Goal: Transaction & Acquisition: Purchase product/service

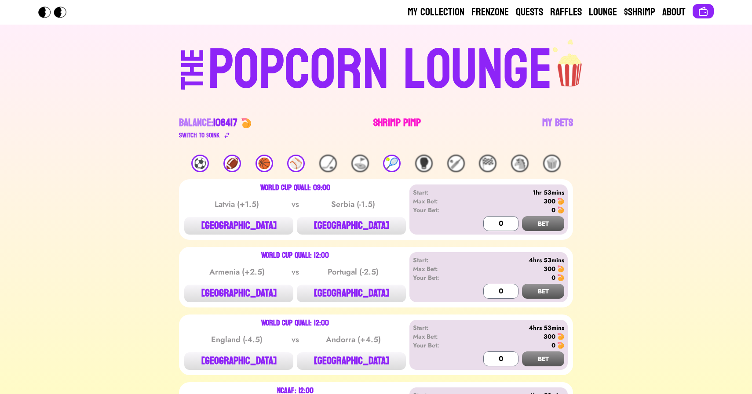
click at [383, 126] on link "Shrimp Pimp" at bounding box center [396, 128] width 47 height 25
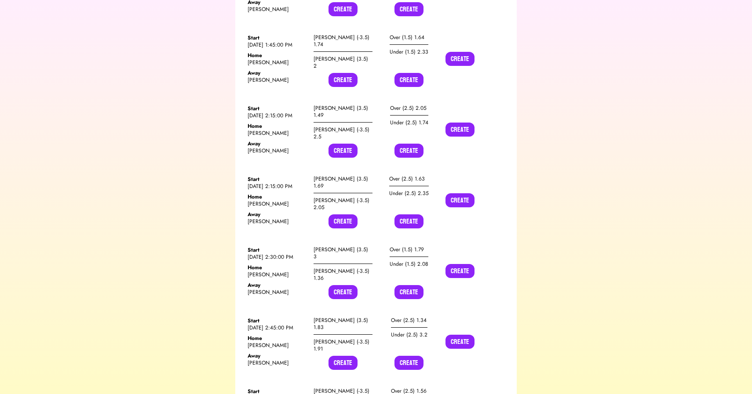
scroll to position [9722, 0]
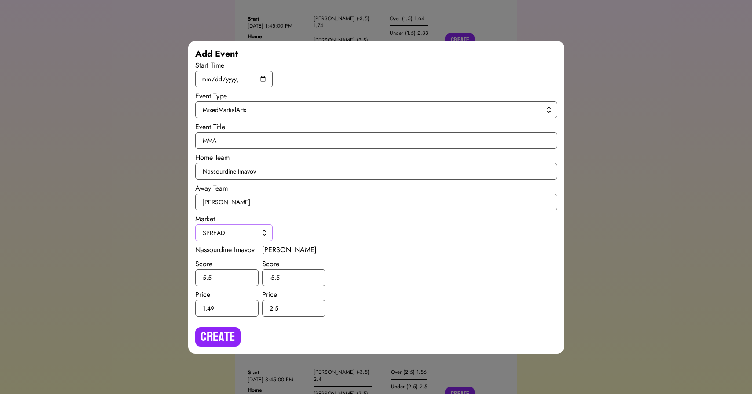
click at [245, 226] on button "SPREAD" at bounding box center [233, 233] width 77 height 17
click at [229, 248] on li "H2H" at bounding box center [233, 253] width 77 height 16
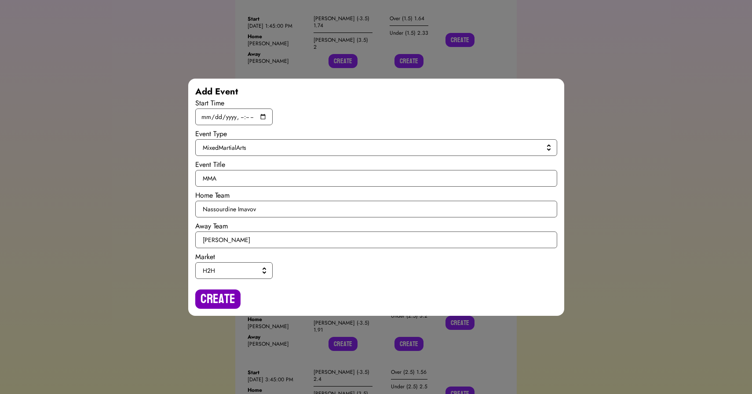
click at [217, 302] on button "Create" at bounding box center [217, 299] width 45 height 19
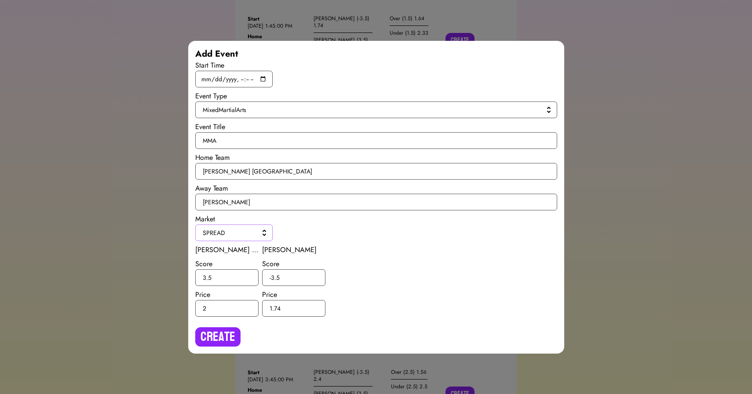
click at [241, 237] on button "SPREAD" at bounding box center [233, 233] width 77 height 17
click at [233, 251] on span "H2H" at bounding box center [239, 252] width 53 height 9
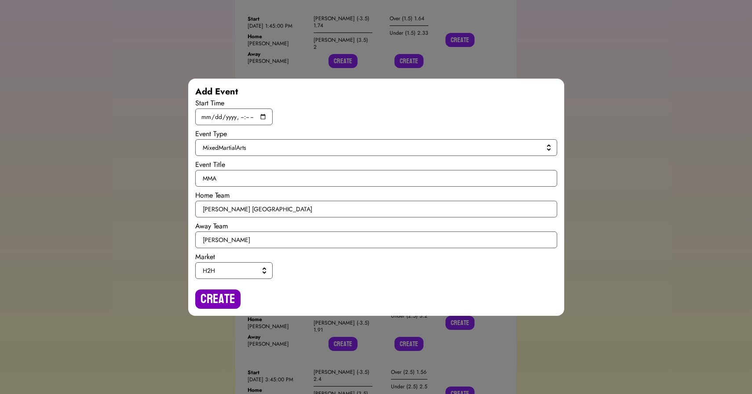
click at [214, 297] on button "Create" at bounding box center [217, 299] width 45 height 19
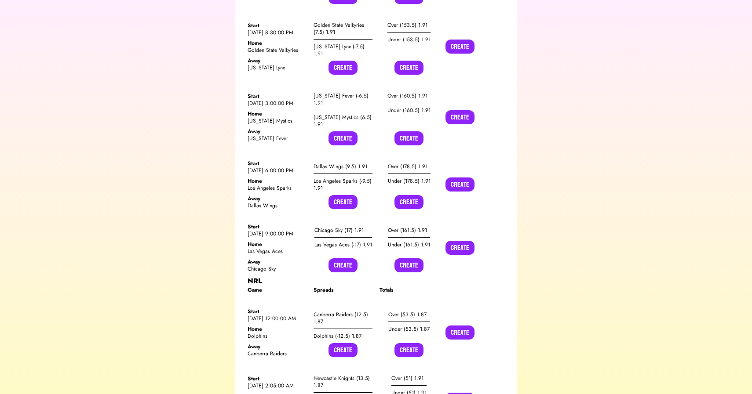
scroll to position [0, 0]
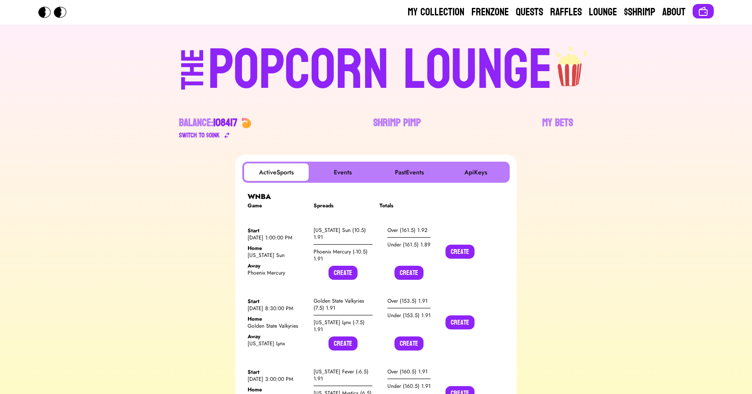
click at [334, 80] on div "POPCORN LOUNGE" at bounding box center [380, 70] width 344 height 56
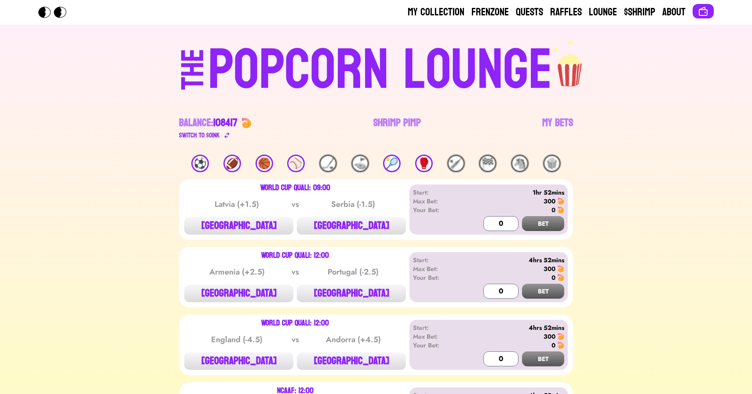
click at [394, 168] on div "🎾" at bounding box center [392, 164] width 18 height 18
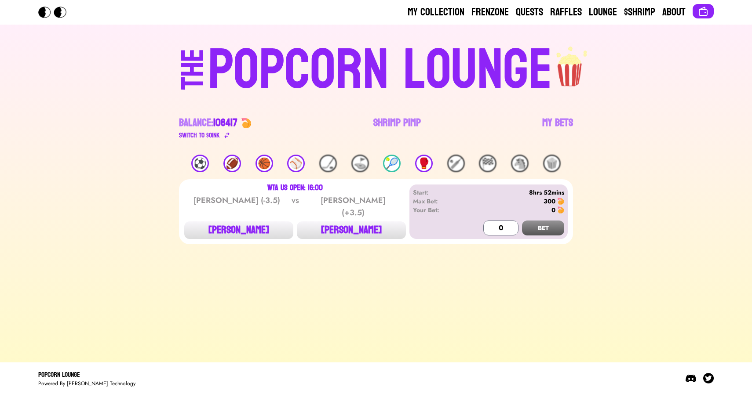
click at [394, 168] on div "🎾" at bounding box center [392, 164] width 18 height 18
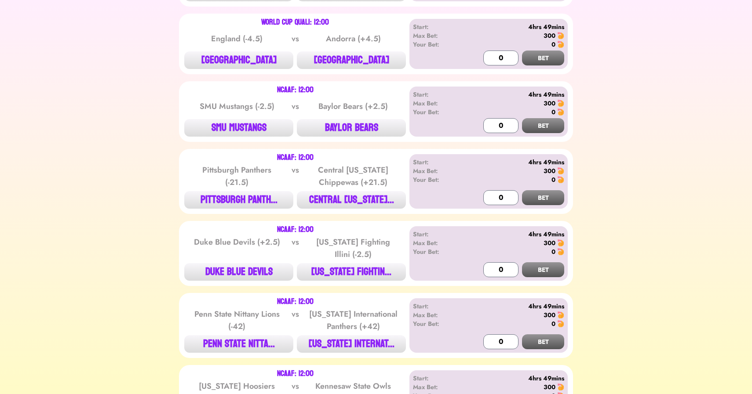
scroll to position [301, 0]
click at [348, 60] on button "[GEOGRAPHIC_DATA]" at bounding box center [351, 61] width 109 height 18
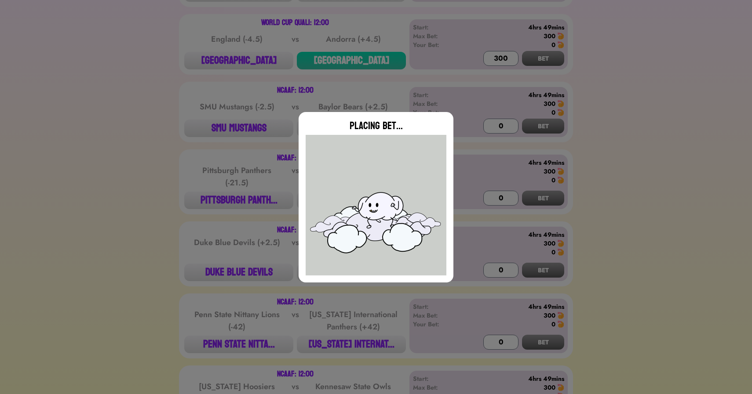
type input "0"
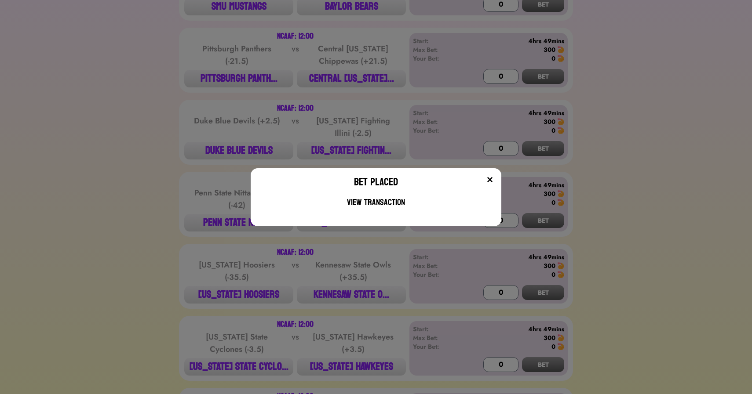
scroll to position [430, 0]
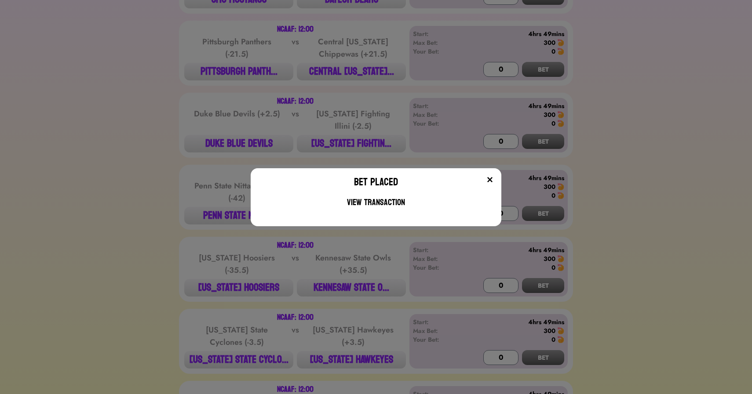
click at [292, 94] on div "Bet Placed View Transaction" at bounding box center [376, 197] width 752 height 394
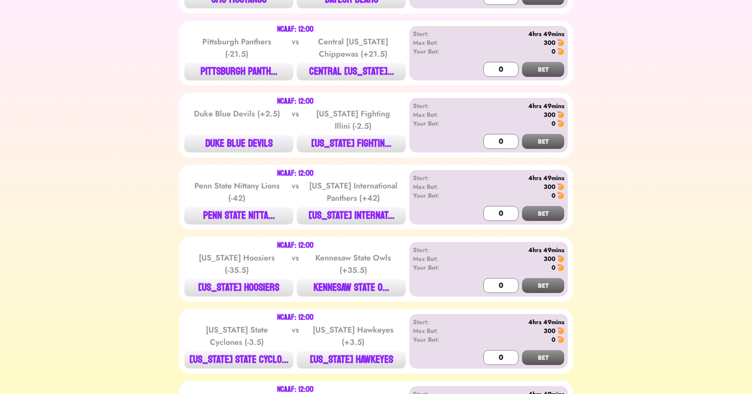
scroll to position [0, 0]
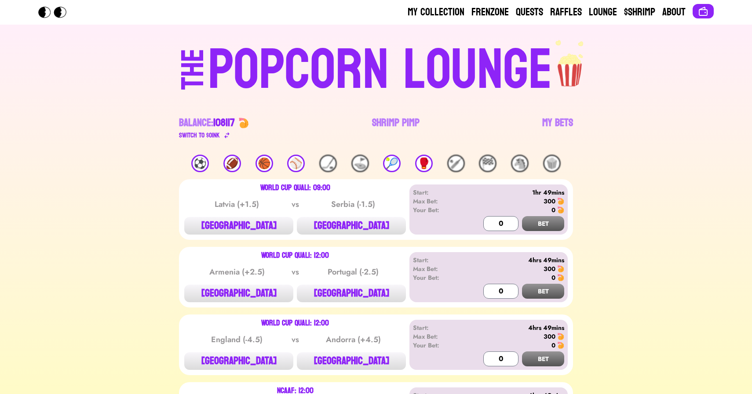
click at [197, 162] on div "⚽️" at bounding box center [200, 164] width 18 height 18
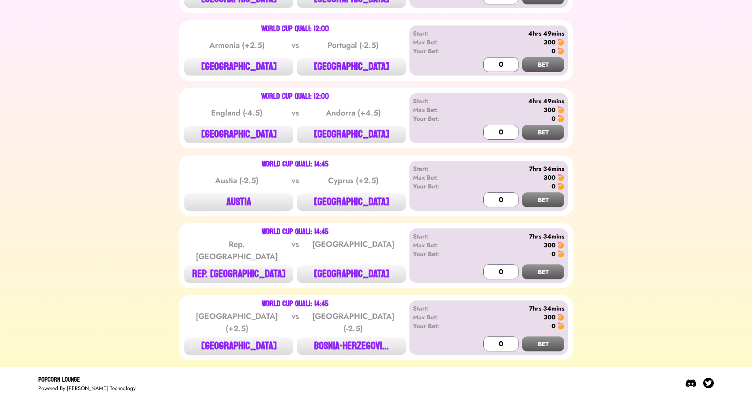
scroll to position [227, 0]
click at [242, 206] on button "AUSTIA" at bounding box center [238, 202] width 109 height 18
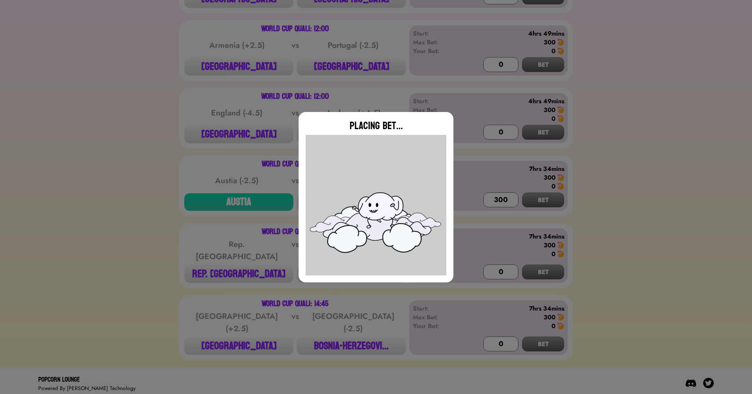
type input "0"
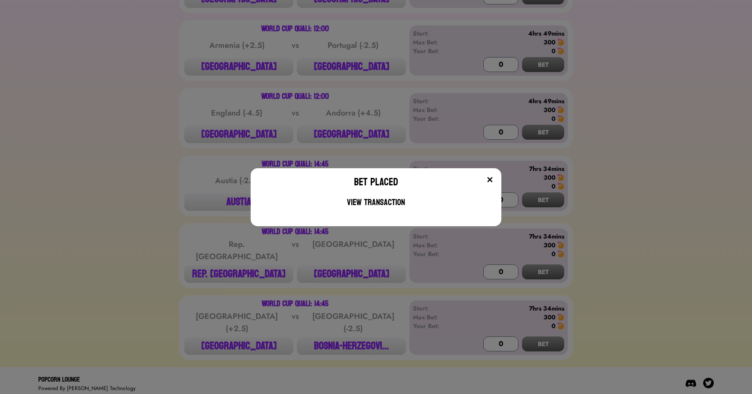
click at [267, 249] on div "Bet Placed View Transaction" at bounding box center [376, 197] width 752 height 394
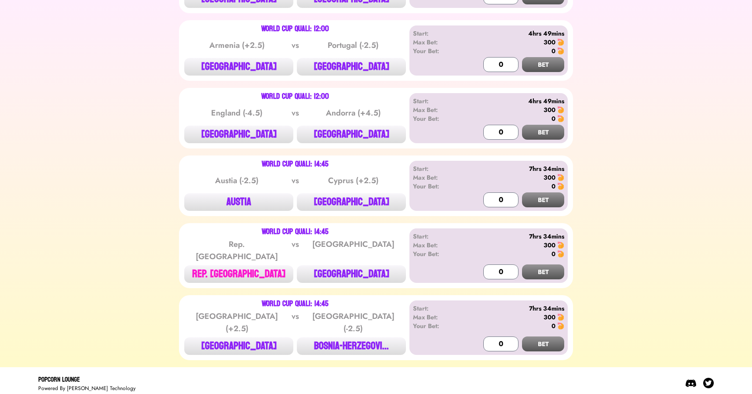
click at [226, 266] on button "REP. [GEOGRAPHIC_DATA]" at bounding box center [238, 275] width 109 height 18
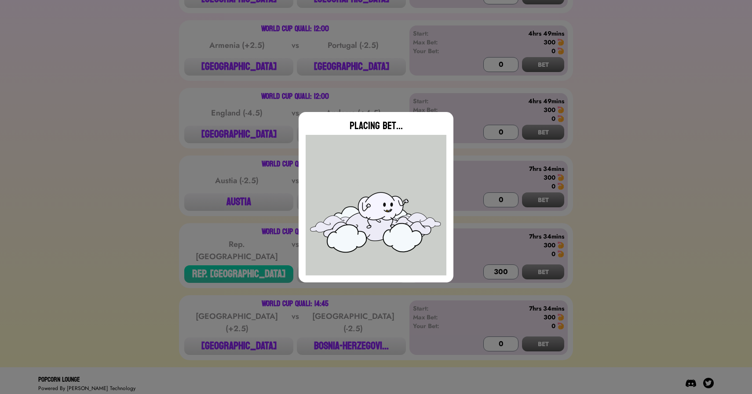
type input "0"
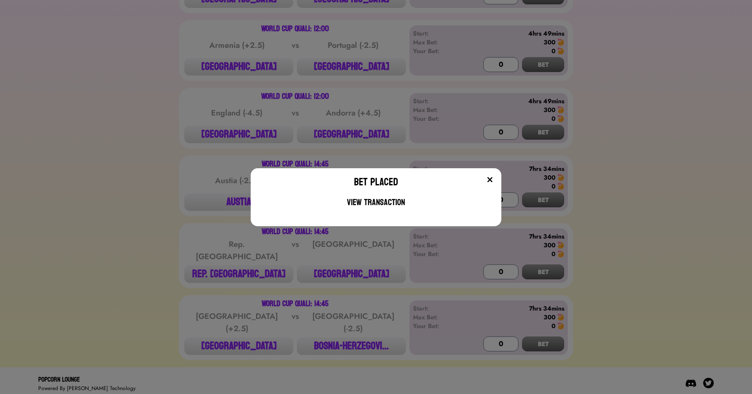
click at [235, 158] on div "Bet Placed View Transaction" at bounding box center [376, 197] width 752 height 394
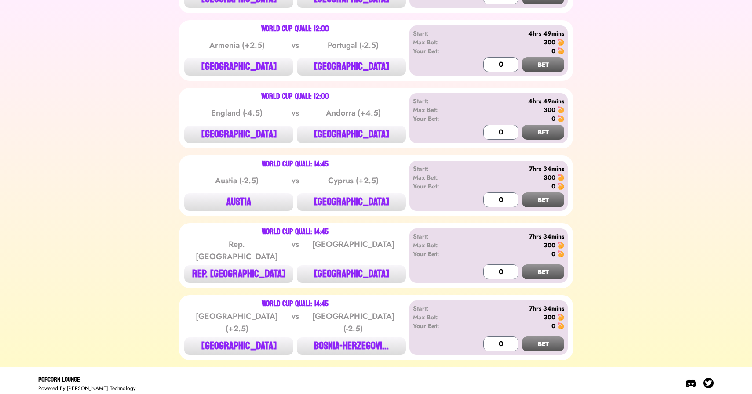
scroll to position [0, 0]
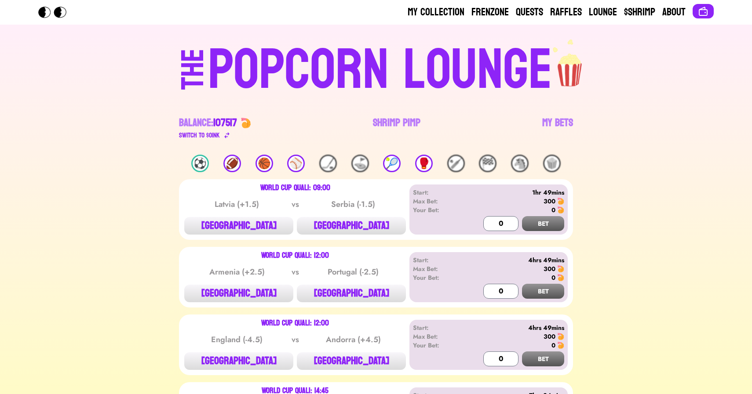
click at [390, 98] on div "POPCORN LOUNGE" at bounding box center [380, 70] width 344 height 56
click at [388, 128] on link "Shrimp Pimp" at bounding box center [396, 128] width 47 height 25
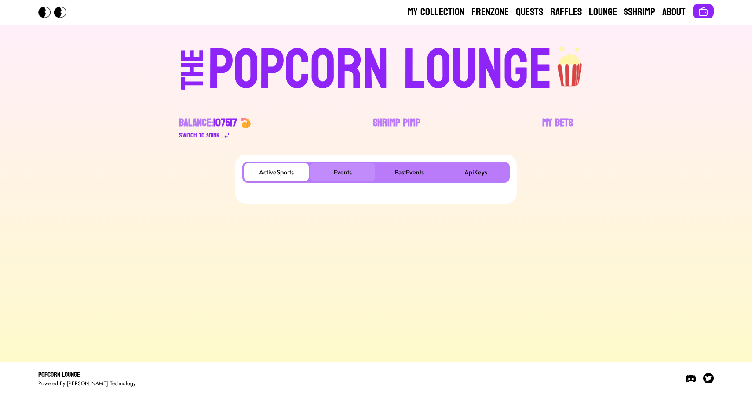
click at [339, 174] on button "Events" at bounding box center [342, 173] width 65 height 18
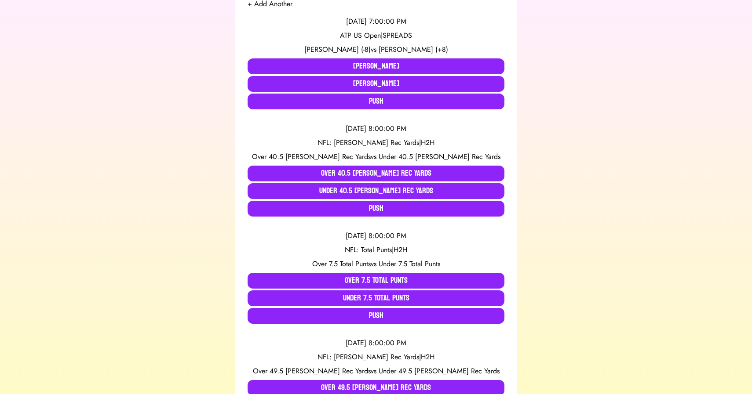
scroll to position [190, 0]
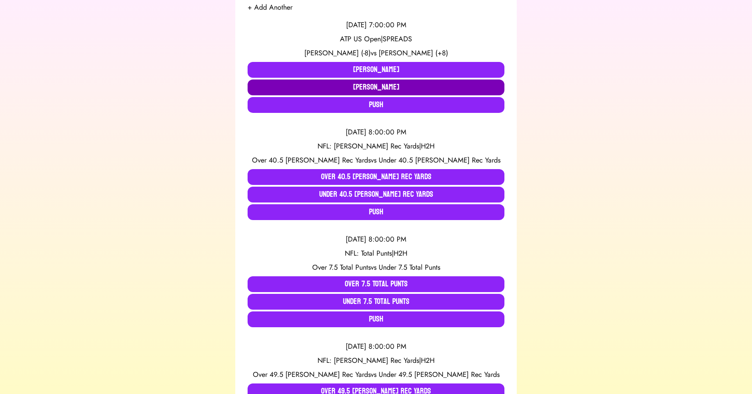
click at [370, 86] on button "Felix Auger-Aliassime" at bounding box center [376, 88] width 257 height 16
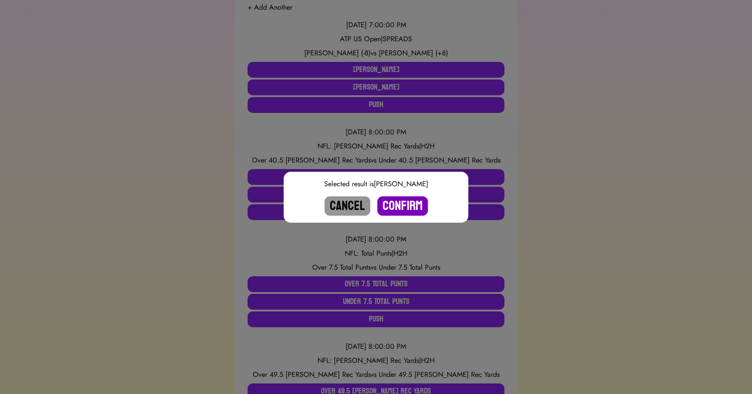
click at [398, 205] on button "Confirm" at bounding box center [402, 206] width 51 height 19
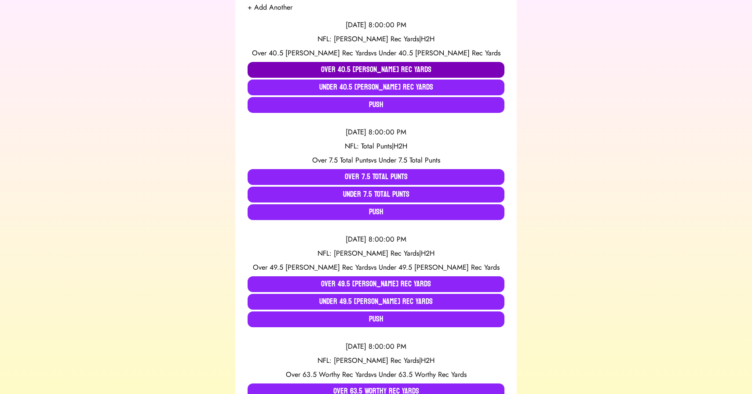
click at [373, 73] on button "Over 40.5 Allen Rec Yards" at bounding box center [376, 70] width 257 height 16
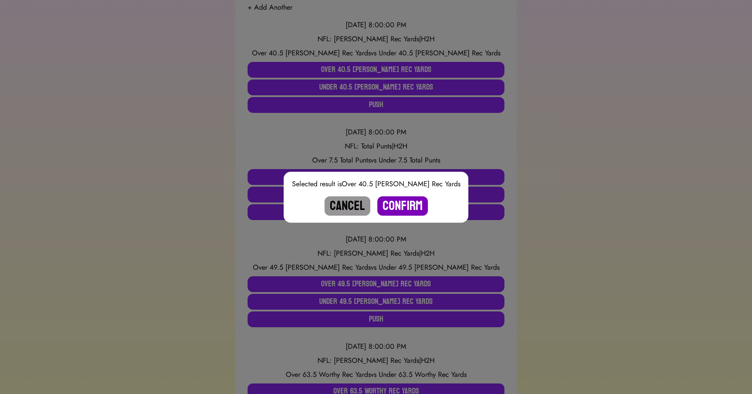
click at [398, 204] on button "Confirm" at bounding box center [402, 206] width 51 height 19
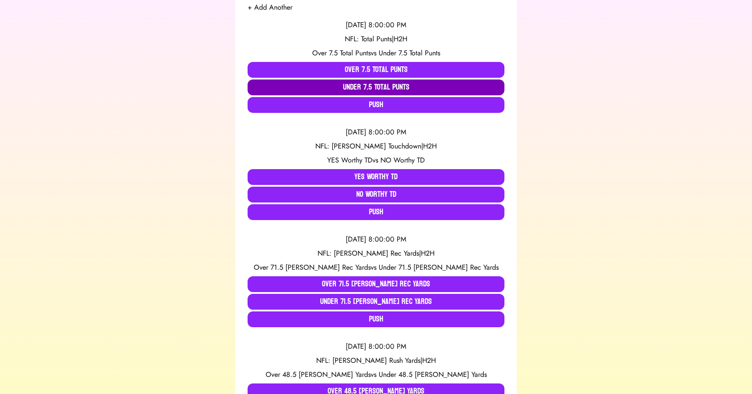
click at [382, 91] on button "Under 7.5 Total Punts" at bounding box center [376, 88] width 257 height 16
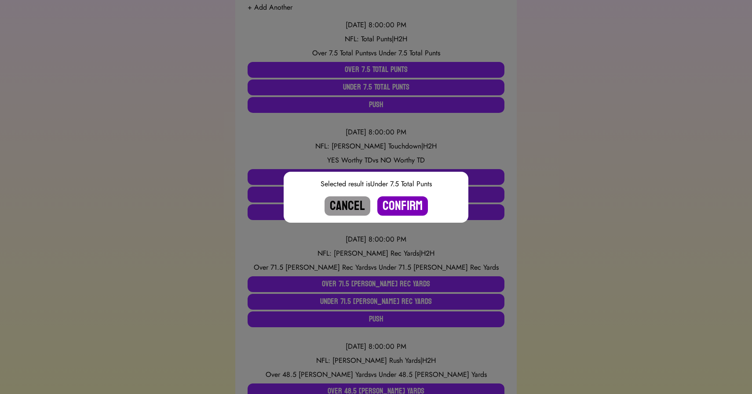
click at [402, 204] on button "Confirm" at bounding box center [402, 206] width 51 height 19
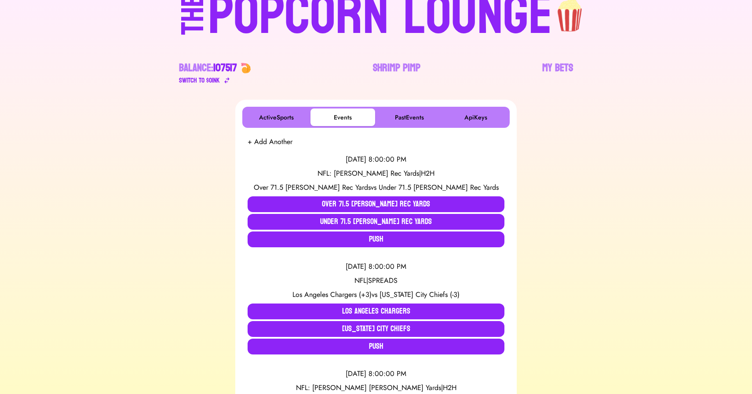
scroll to position [0, 0]
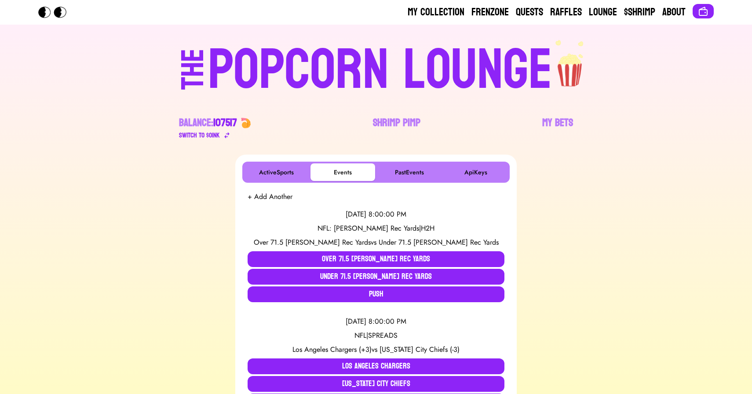
click at [310, 77] on div "POPCORN LOUNGE" at bounding box center [380, 70] width 344 height 56
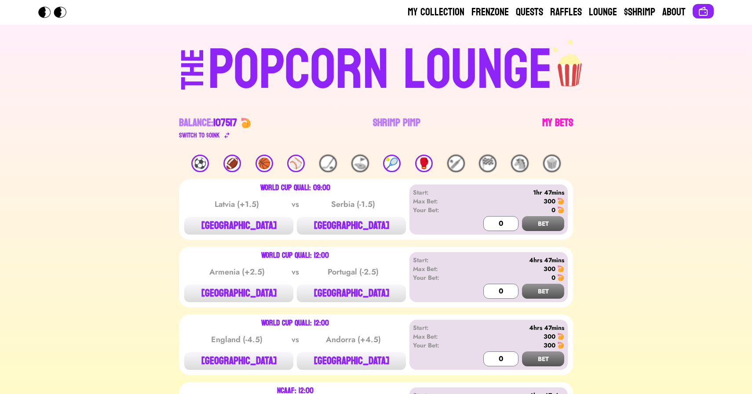
click at [549, 129] on link "My Bets" at bounding box center [557, 128] width 31 height 25
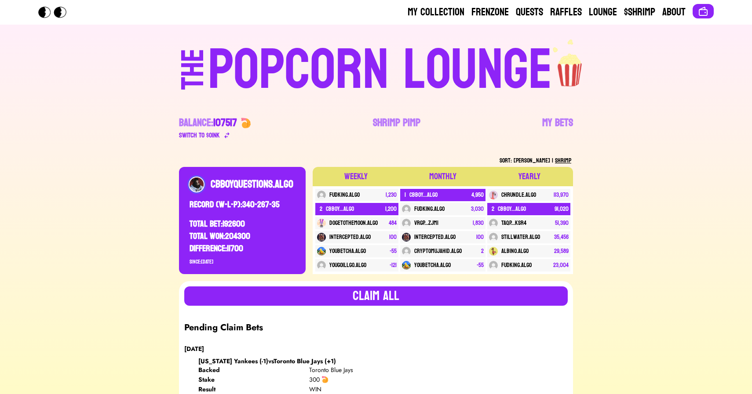
click at [442, 68] on div "POPCORN LOUNGE" at bounding box center [380, 70] width 344 height 56
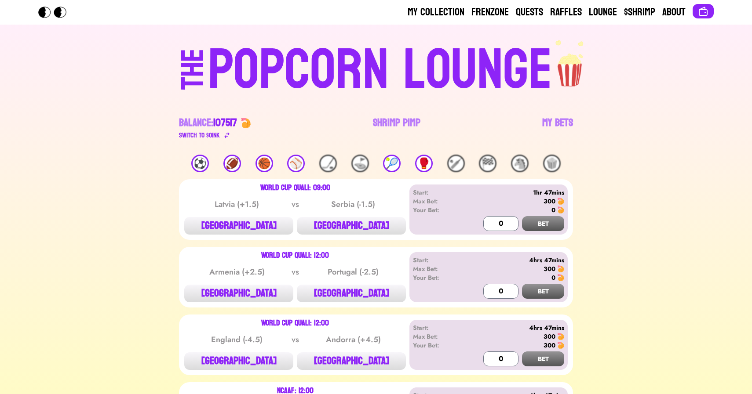
click at [392, 166] on div "🎾" at bounding box center [392, 164] width 18 height 18
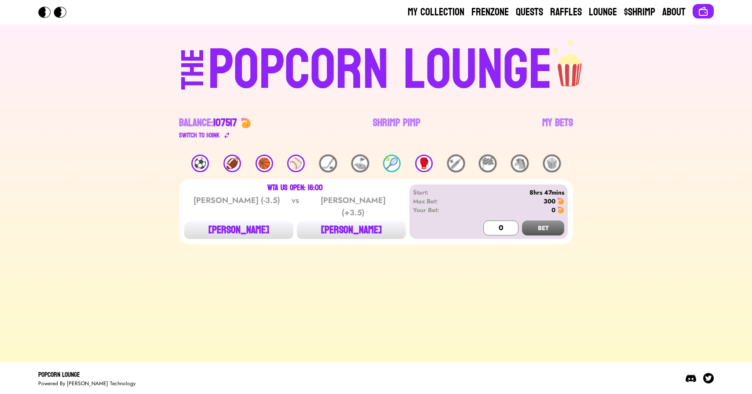
click at [293, 160] on div "⚾️" at bounding box center [296, 164] width 18 height 18
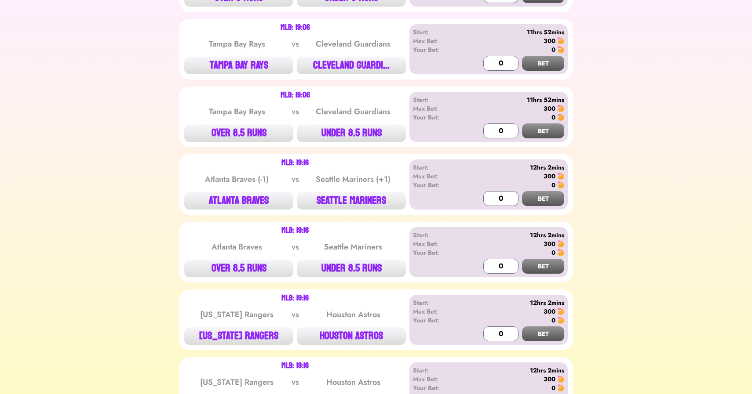
scroll to position [1134, 0]
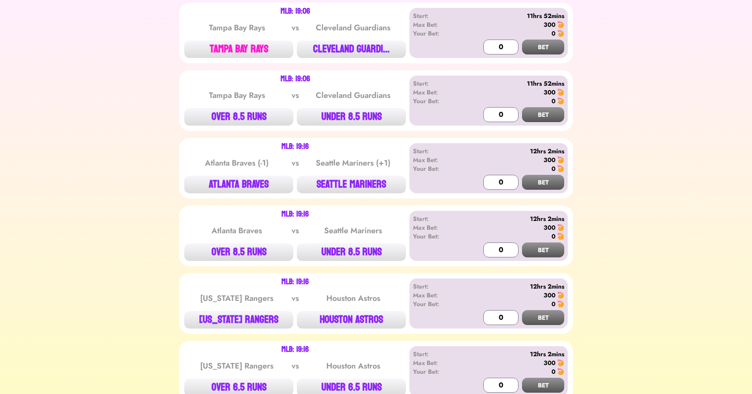
click at [252, 43] on button "TAMPA BAY RAYS" at bounding box center [238, 49] width 109 height 18
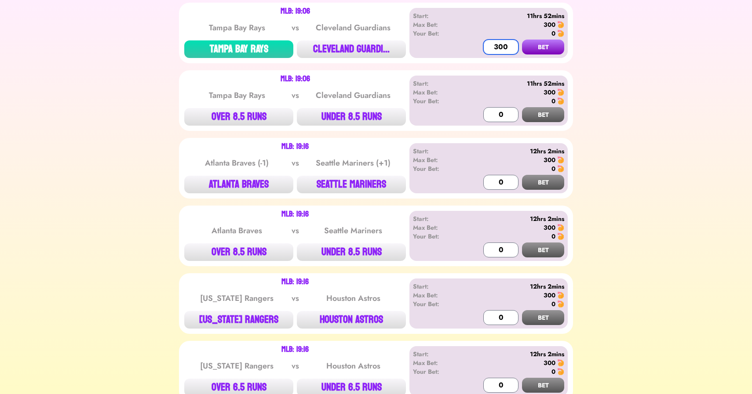
type input "300"
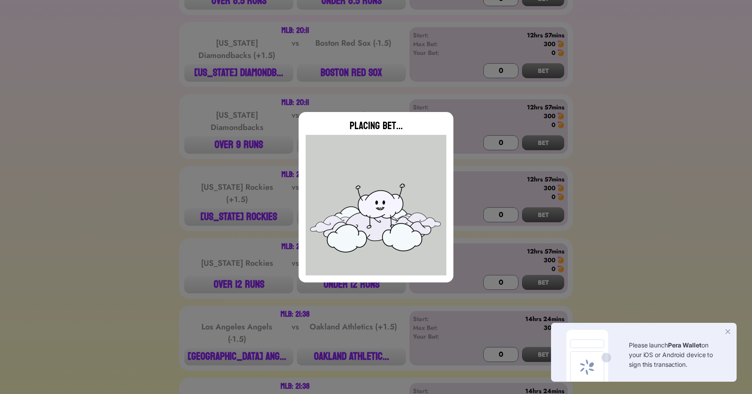
scroll to position [1798, 0]
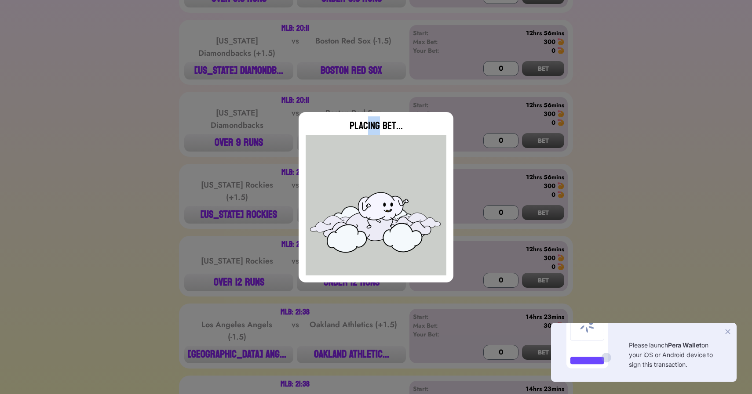
drag, startPoint x: 368, startPoint y: 128, endPoint x: 378, endPoint y: 126, distance: 9.4
click at [378, 126] on div "Placing Bet..." at bounding box center [376, 126] width 141 height 14
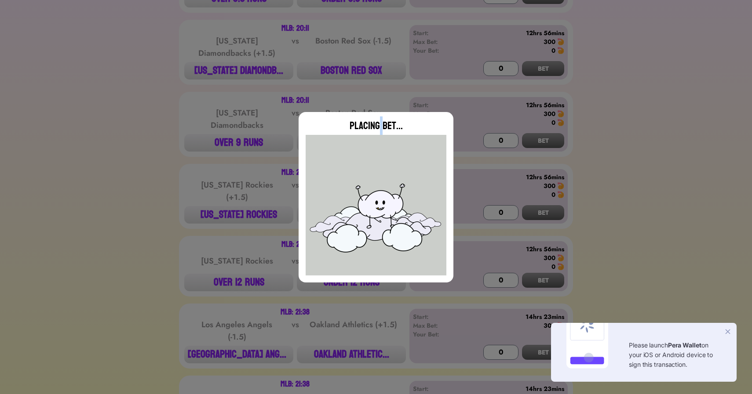
click at [378, 126] on div "Placing Bet..." at bounding box center [376, 126] width 141 height 14
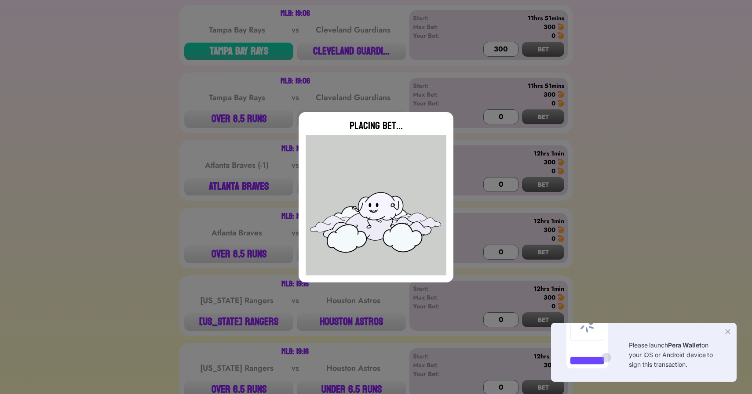
scroll to position [1135, 0]
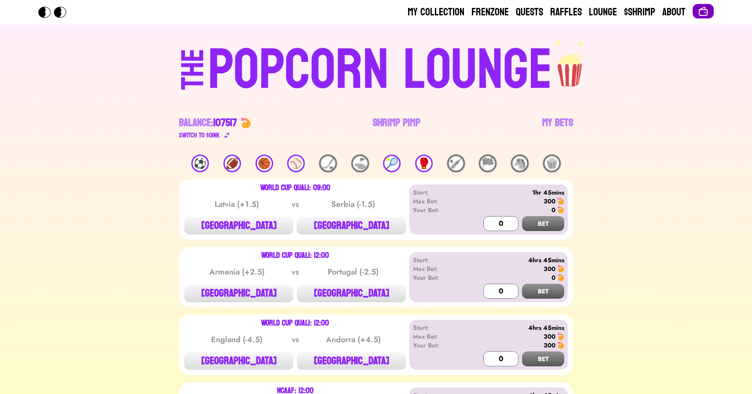
click at [703, 14] on img at bounding box center [703, 11] width 11 height 11
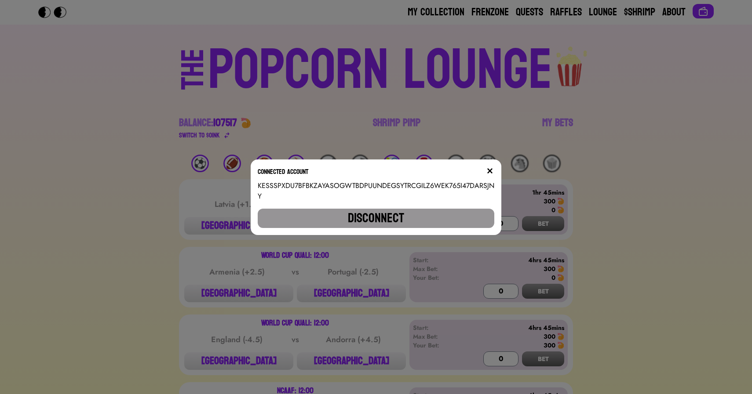
click at [423, 214] on button "Disconnect" at bounding box center [376, 218] width 237 height 19
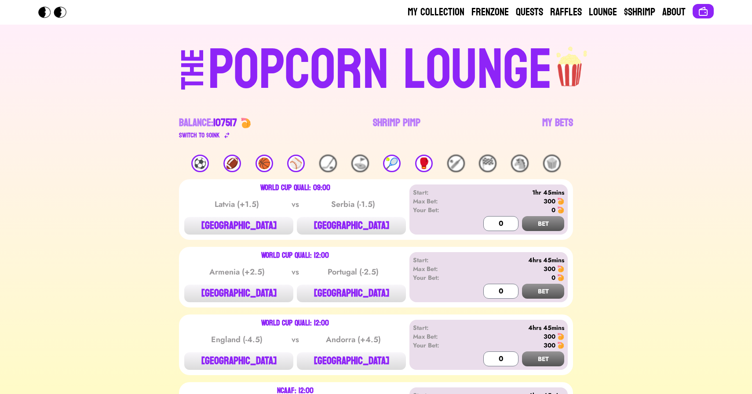
click at [203, 165] on div "⚽️" at bounding box center [200, 164] width 18 height 18
click at [301, 162] on div "⚾️" at bounding box center [296, 164] width 18 height 18
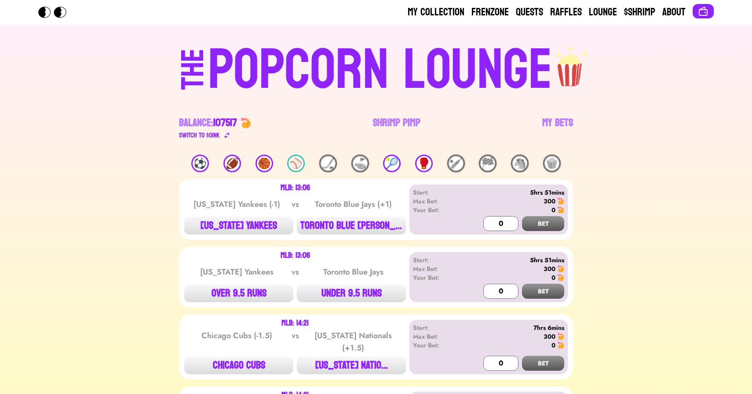
scroll to position [964, 0]
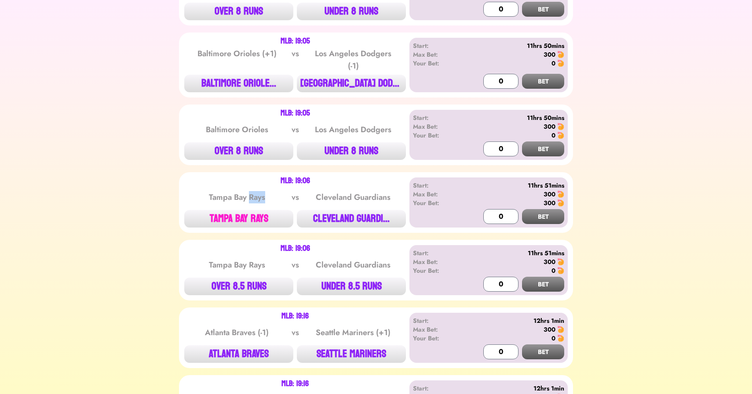
click at [240, 217] on button "TAMPA BAY RAYS" at bounding box center [238, 219] width 109 height 18
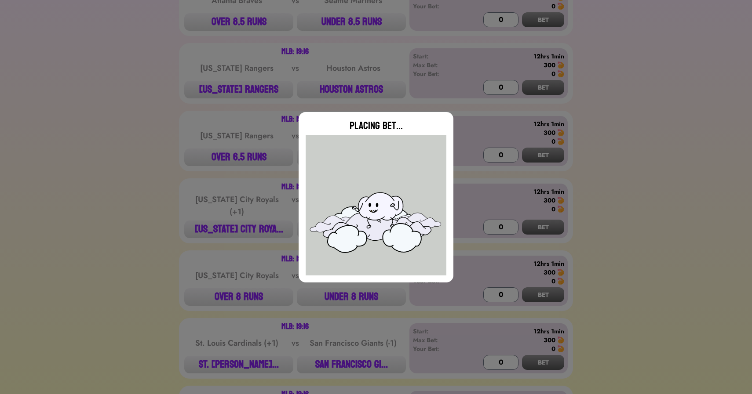
type input "0"
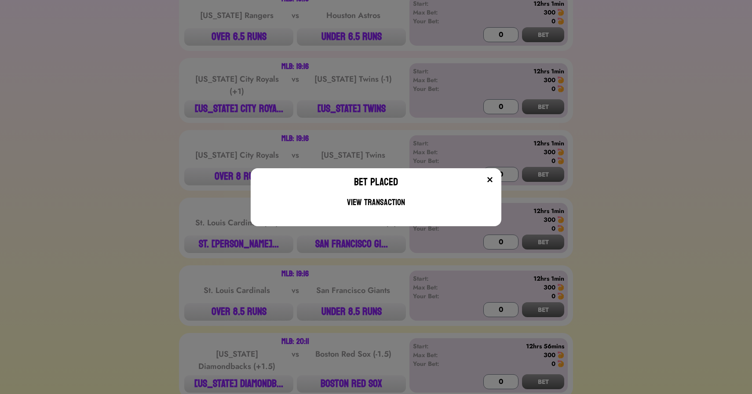
click at [157, 162] on div "Bet Placed View Transaction" at bounding box center [376, 197] width 752 height 394
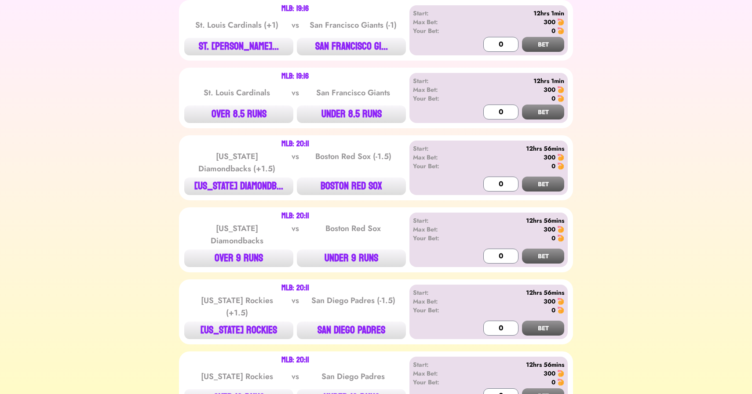
scroll to position [1798, 0]
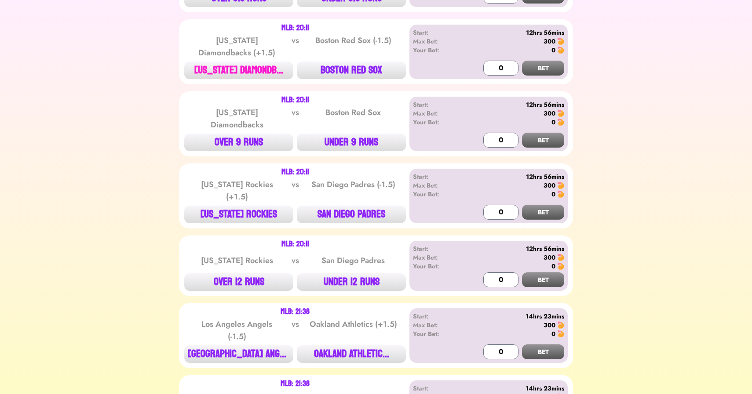
click at [244, 66] on button "[US_STATE] DIAMONDB..." at bounding box center [238, 71] width 109 height 18
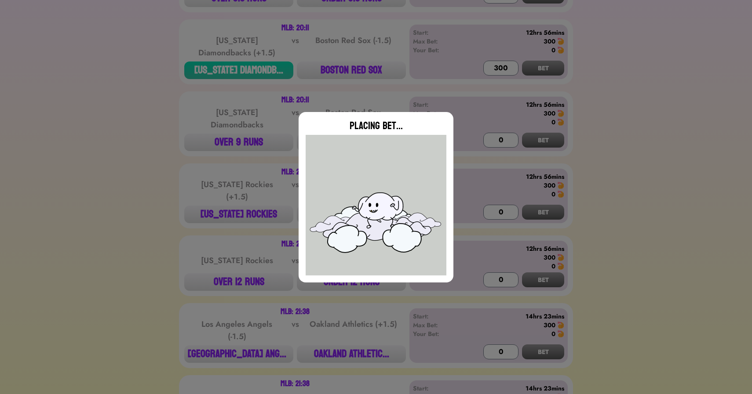
type input "0"
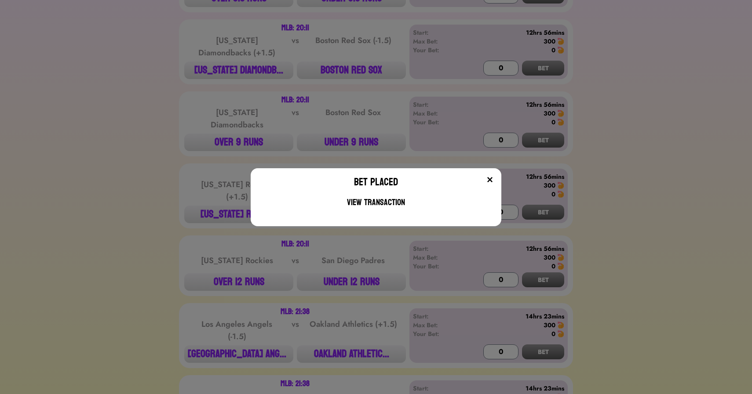
click at [355, 58] on div "Bet Placed View Transaction" at bounding box center [376, 197] width 752 height 394
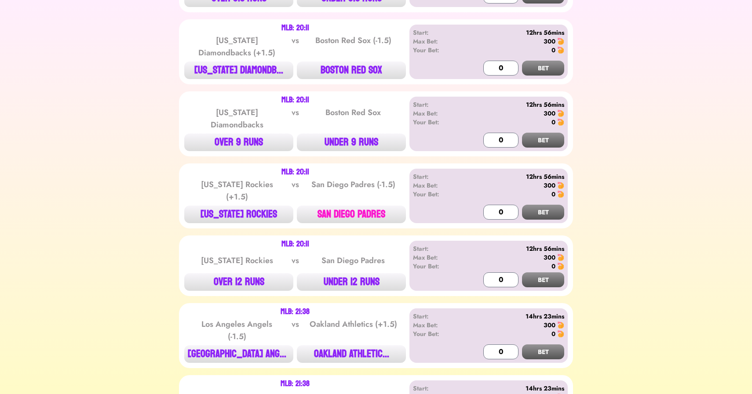
click at [349, 206] on button "SAN DIEGO PADRES" at bounding box center [351, 215] width 109 height 18
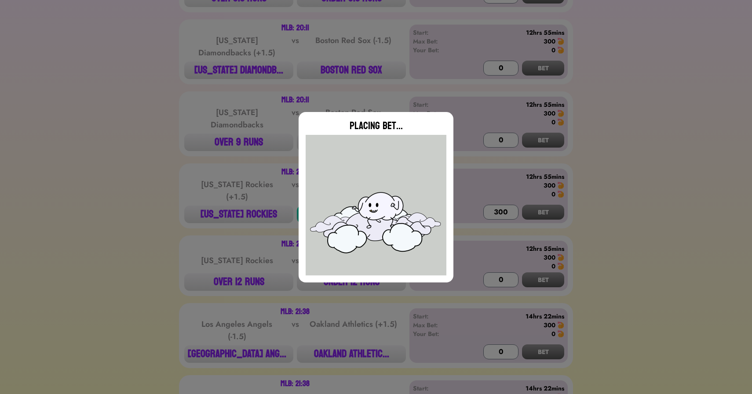
type input "0"
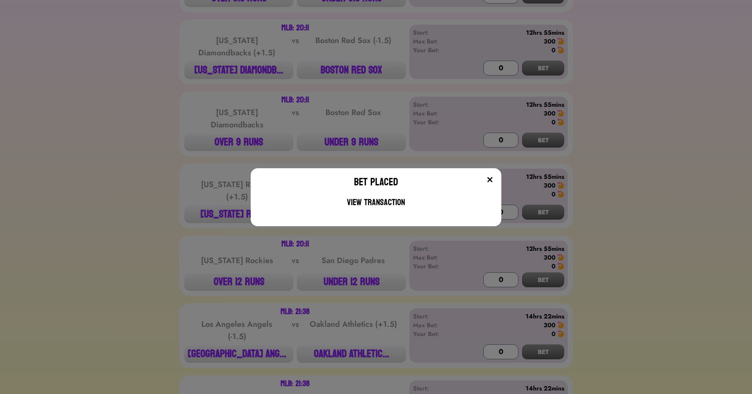
click at [347, 333] on div "Bet Placed View Transaction" at bounding box center [376, 197] width 752 height 394
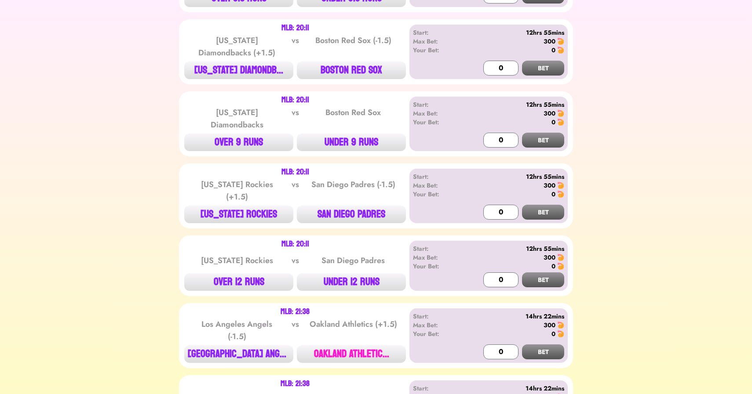
click at [346, 346] on button "OAKLAND ATHLETIC..." at bounding box center [351, 355] width 109 height 18
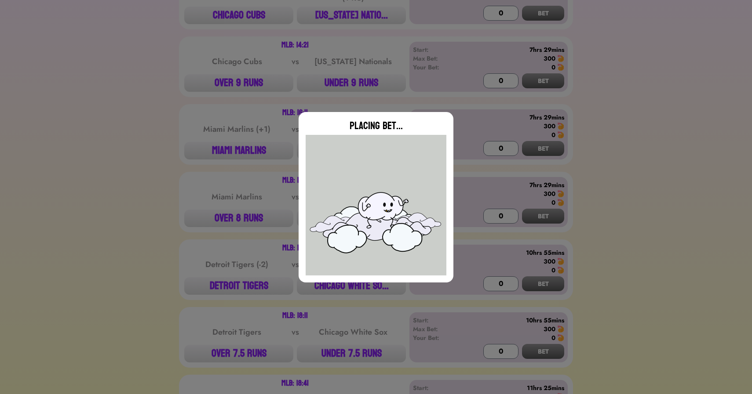
type input "0"
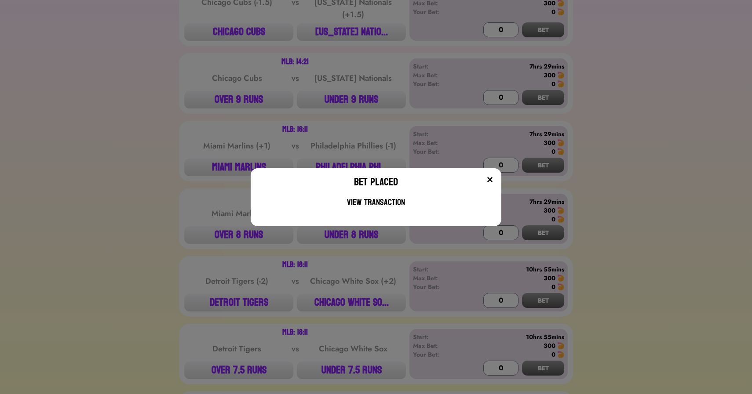
click at [213, 153] on div "Bet Placed View Transaction" at bounding box center [376, 197] width 752 height 394
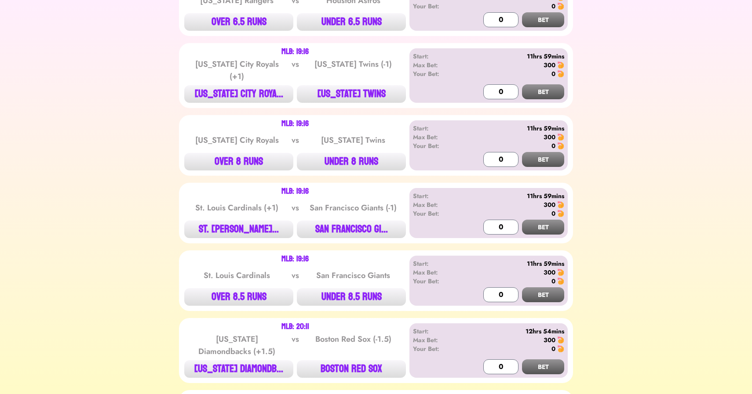
scroll to position [1521, 0]
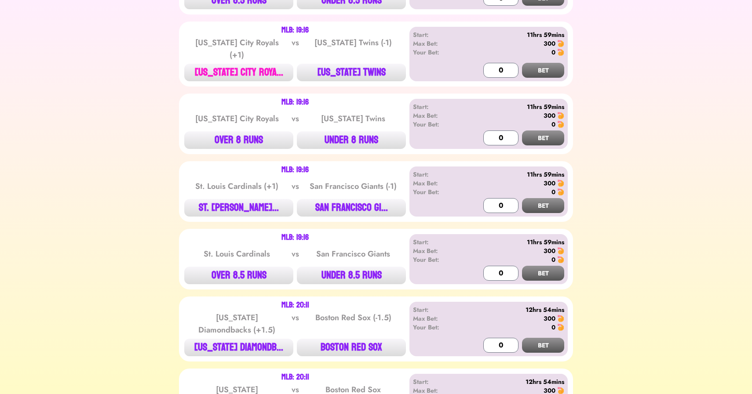
click at [263, 70] on button "[US_STATE] CITY ROYA..." at bounding box center [238, 73] width 109 height 18
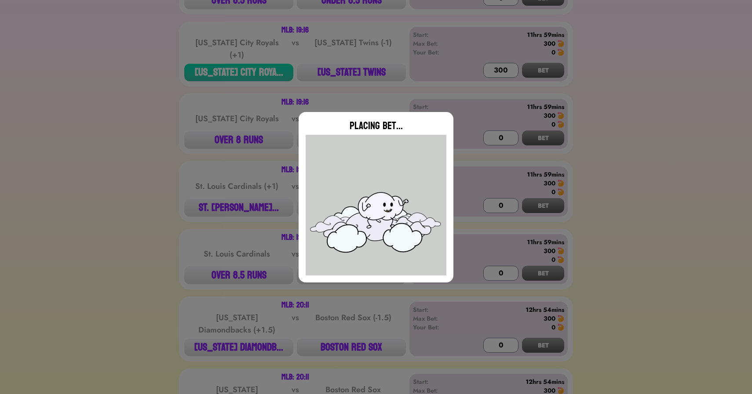
type input "0"
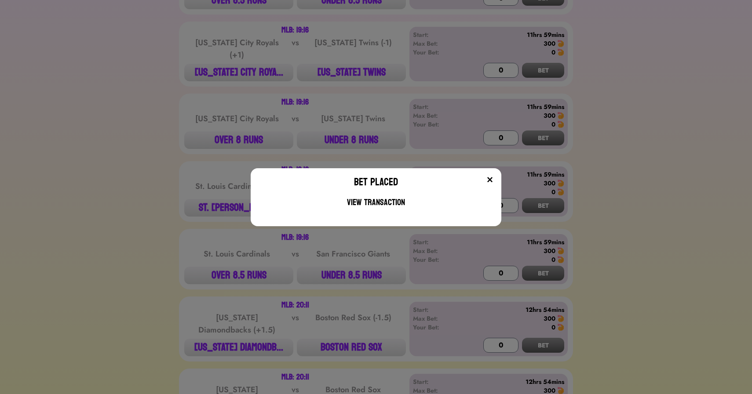
click at [167, 151] on div "Bet Placed View Transaction" at bounding box center [376, 197] width 752 height 394
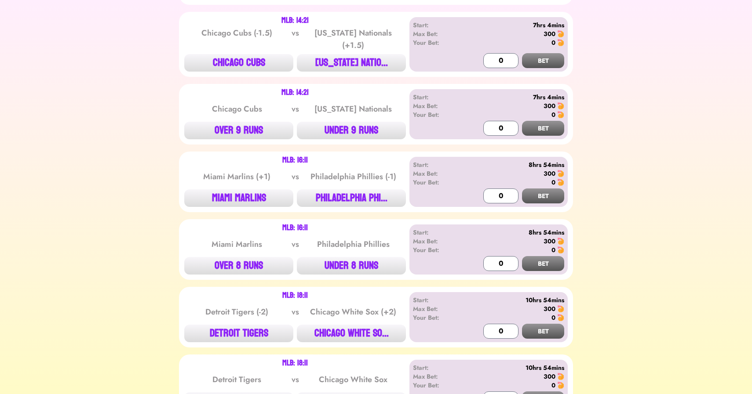
scroll to position [0, 0]
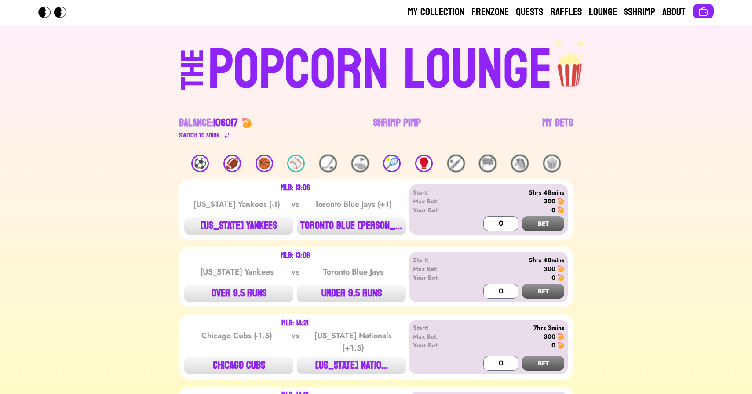
click at [416, 160] on div "🥊" at bounding box center [424, 164] width 18 height 18
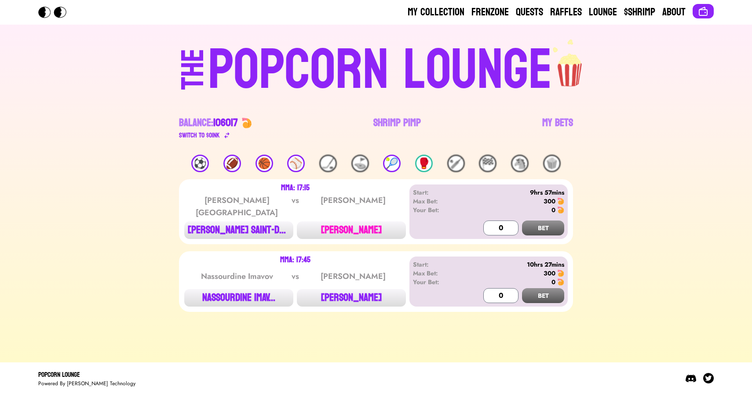
click at [346, 226] on button "[PERSON_NAME]" at bounding box center [351, 231] width 109 height 18
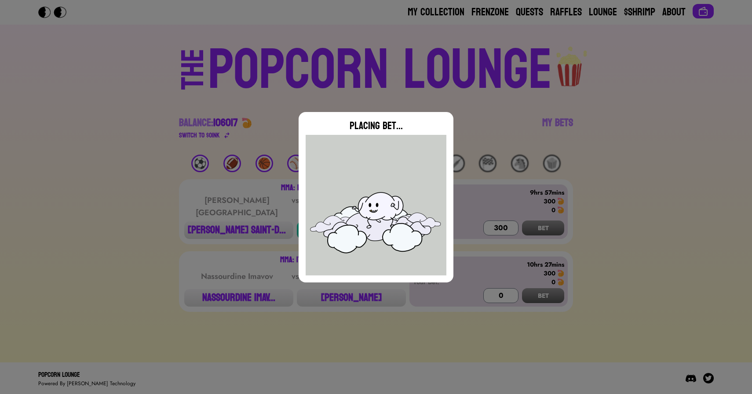
type input "0"
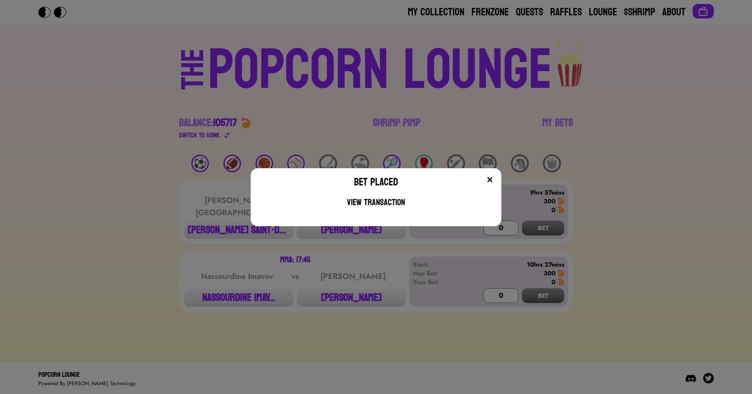
click at [356, 299] on div "Bet Placed View Transaction" at bounding box center [376, 197] width 752 height 394
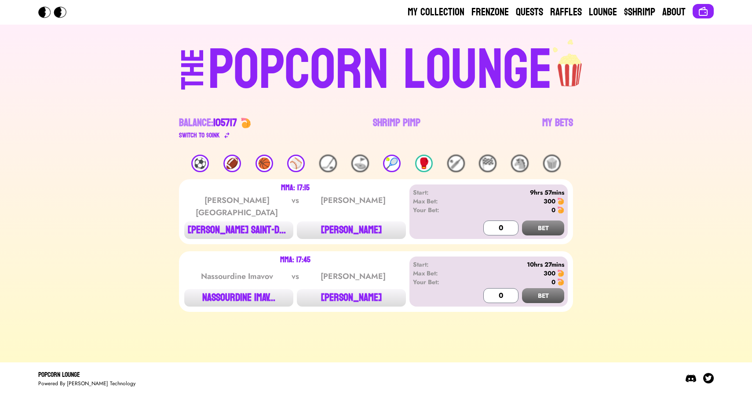
click at [356, 299] on button "[PERSON_NAME]" at bounding box center [351, 298] width 109 height 18
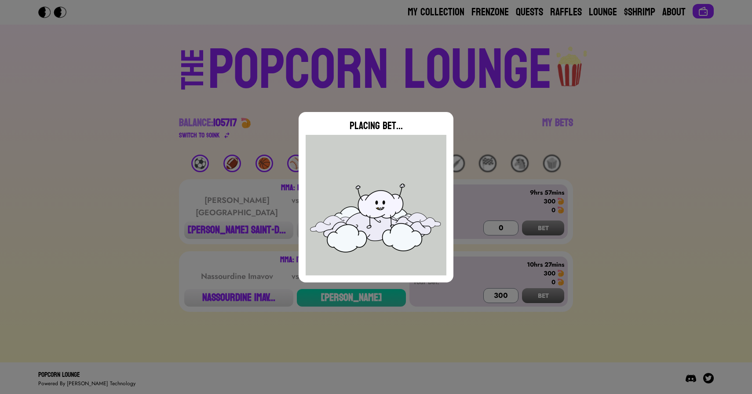
type input "0"
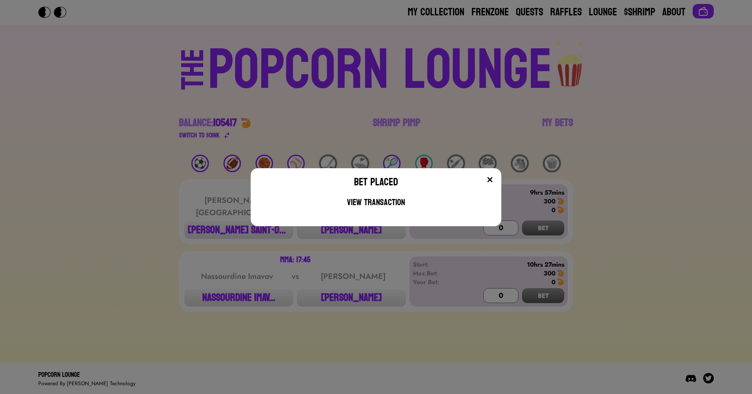
click at [355, 69] on div "Bet Placed View Transaction" at bounding box center [376, 197] width 752 height 394
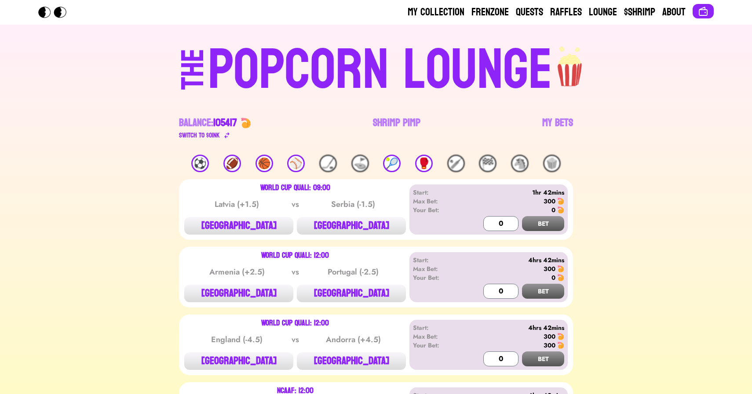
click at [227, 123] on span "105417" at bounding box center [225, 122] width 24 height 19
click at [528, 12] on link "Quests" at bounding box center [529, 12] width 27 height 14
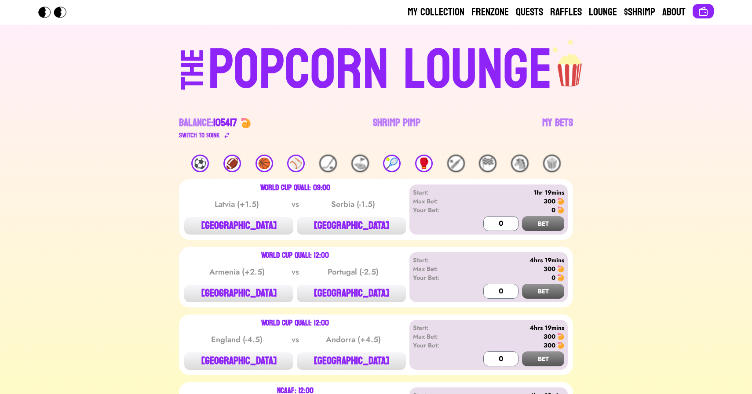
click at [311, 9] on div "My Collection Frenzone Quests Raffles Lounge $Shrimp About" at bounding box center [375, 12] width 675 height 14
